Goal: Find specific page/section: Find specific page/section

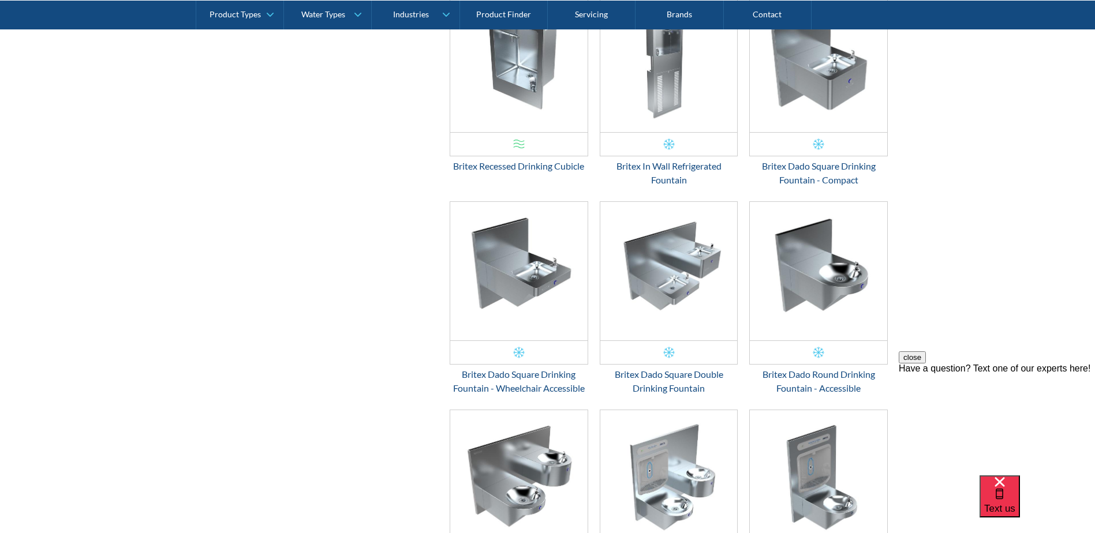
scroll to position [1755, 0]
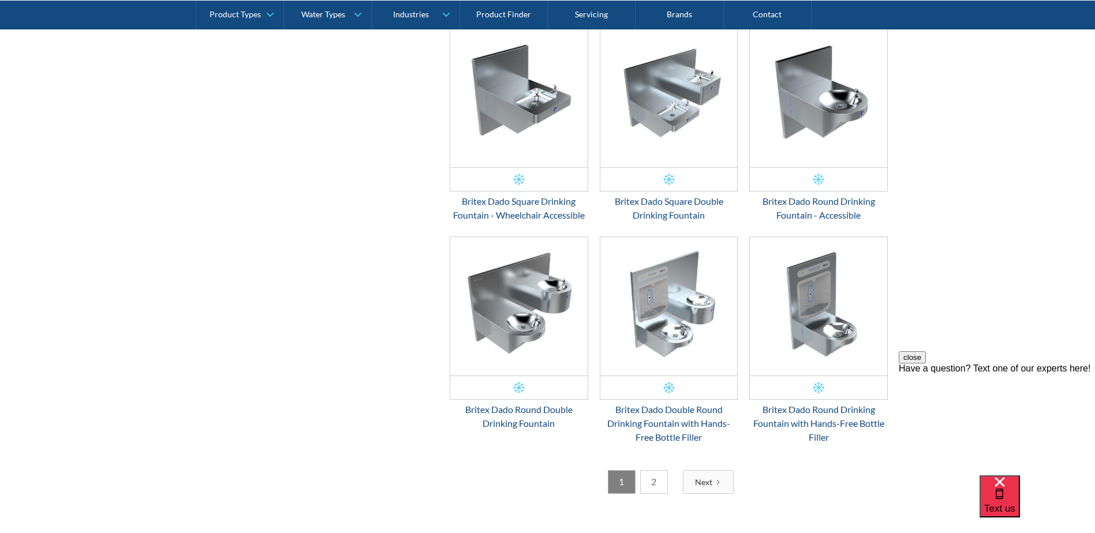
click at [650, 489] on link "2" at bounding box center [654, 482] width 28 height 24
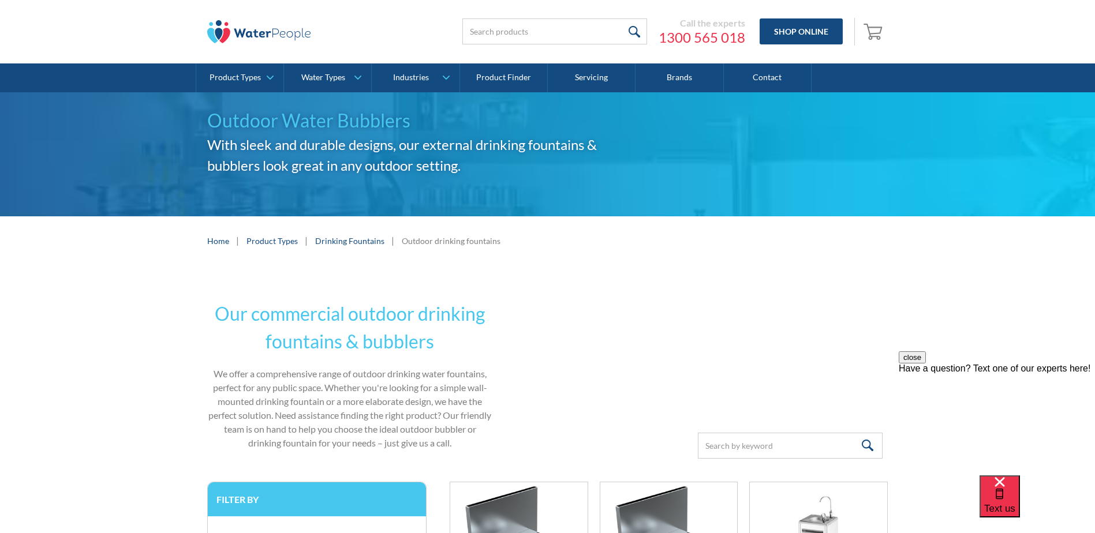
scroll to position [0, 0]
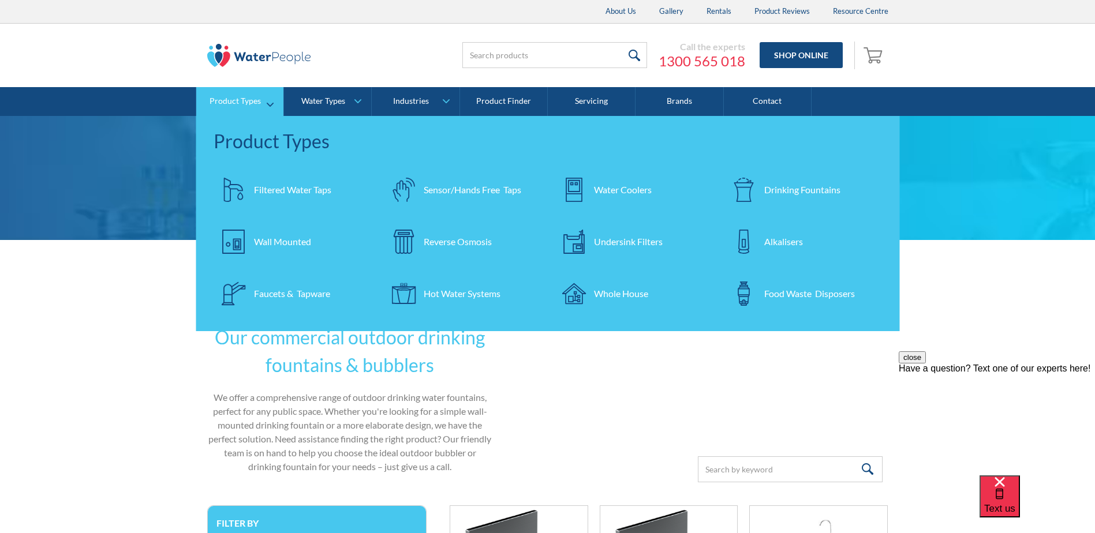
click at [804, 184] on div "Drinking Fountains" at bounding box center [802, 190] width 76 height 14
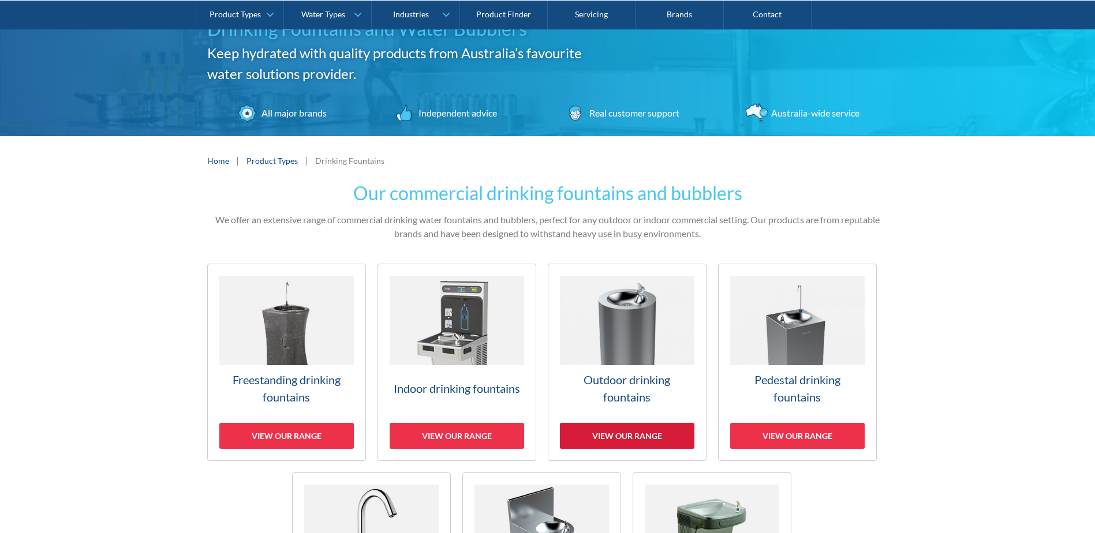
click at [630, 429] on div "View our range" at bounding box center [627, 436] width 134 height 26
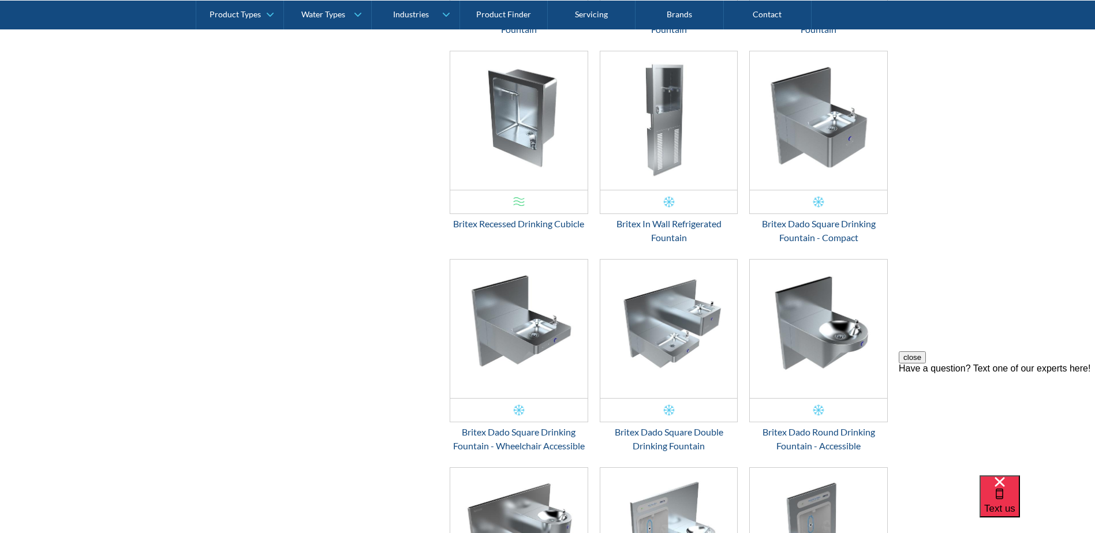
scroll to position [1755, 0]
